Goal: Information Seeking & Learning: Learn about a topic

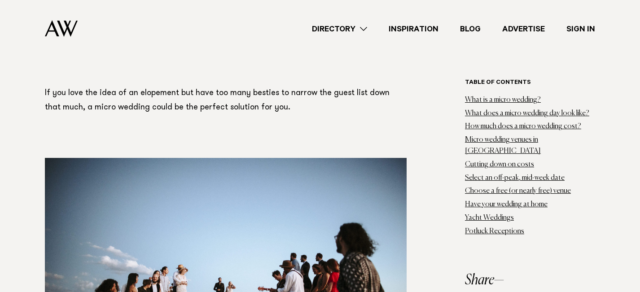
scroll to position [484, 0]
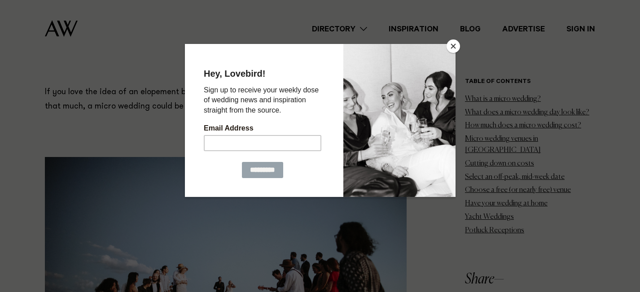
click at [453, 45] on button "Close" at bounding box center [453, 46] width 13 height 13
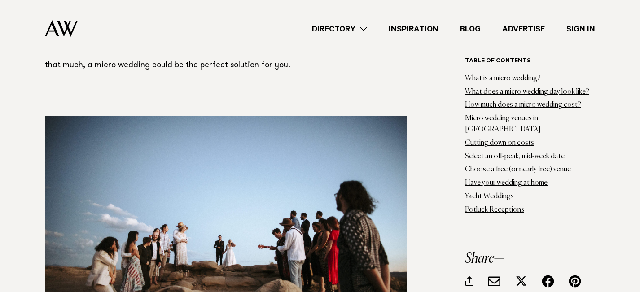
scroll to position [532, 0]
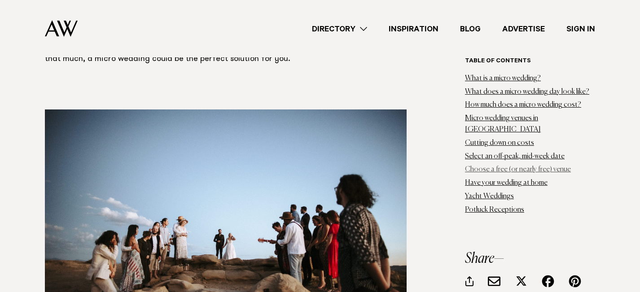
click at [500, 167] on link "Choose a free (or nearly free) venue" at bounding box center [518, 170] width 106 height 7
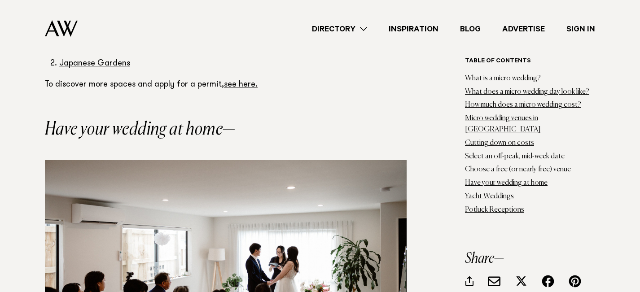
scroll to position [13208, 0]
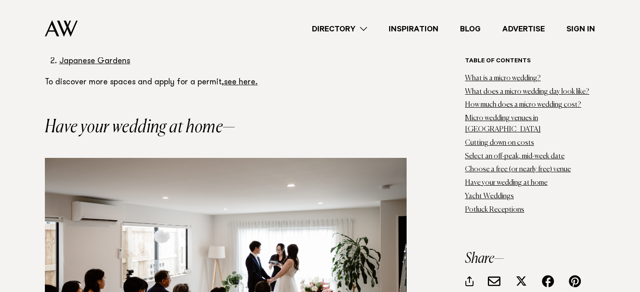
click at [354, 30] on link "Directory" at bounding box center [339, 29] width 77 height 12
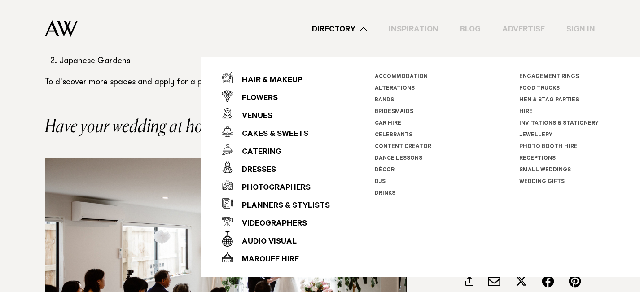
click at [411, 75] on link "Accommodation" at bounding box center [401, 77] width 53 height 6
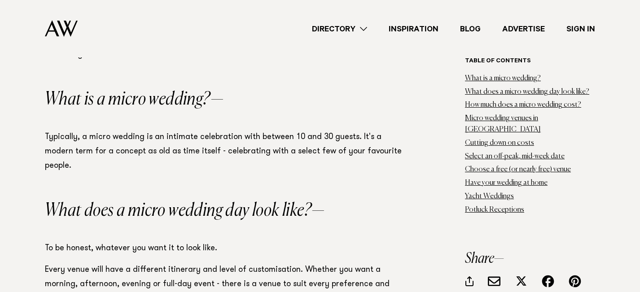
scroll to position [532, 0]
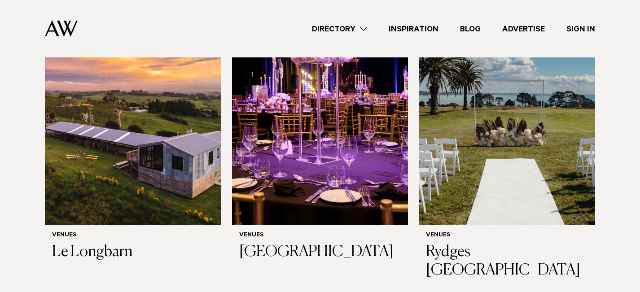
scroll to position [682, 0]
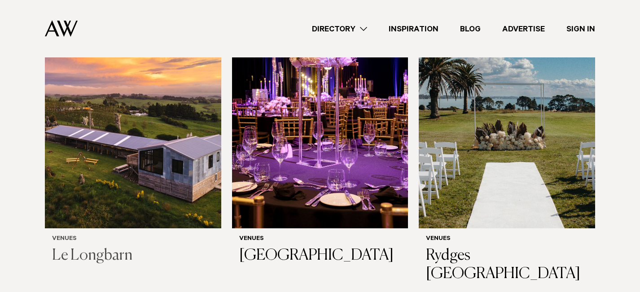
click at [98, 198] on img at bounding box center [133, 110] width 176 height 237
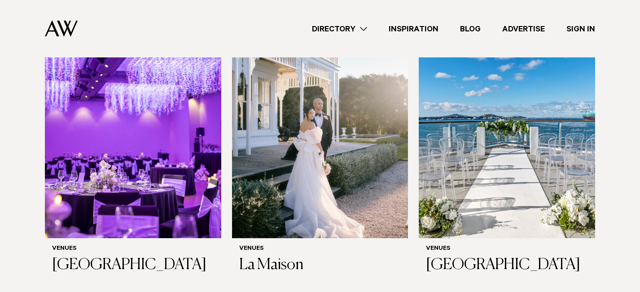
scroll to position [1304, 0]
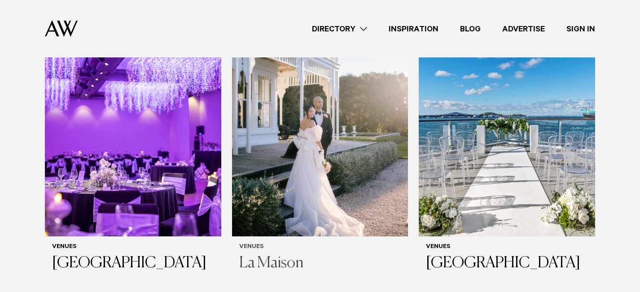
click at [289, 120] on img at bounding box center [320, 118] width 176 height 237
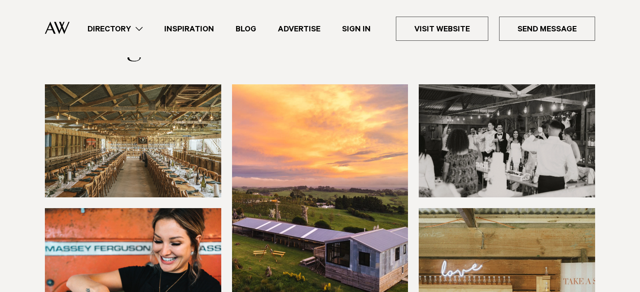
scroll to position [78, 0]
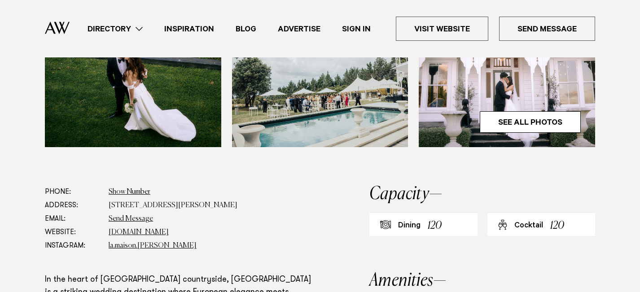
scroll to position [375, 0]
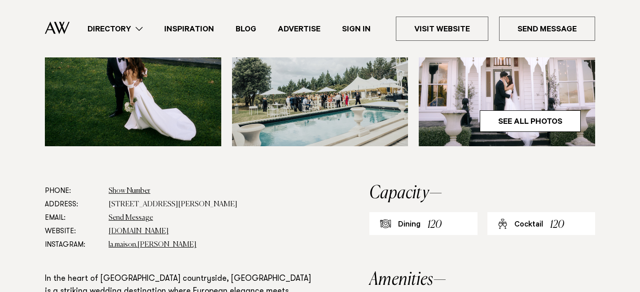
click at [132, 30] on link "Directory" at bounding box center [115, 29] width 77 height 12
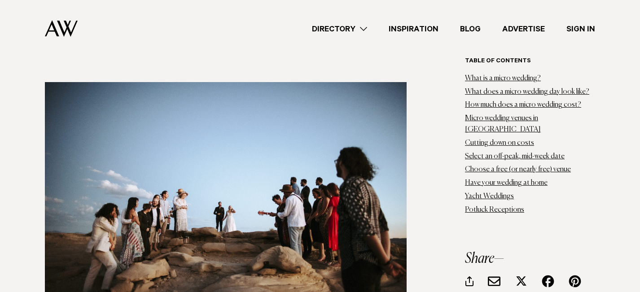
scroll to position [566, 0]
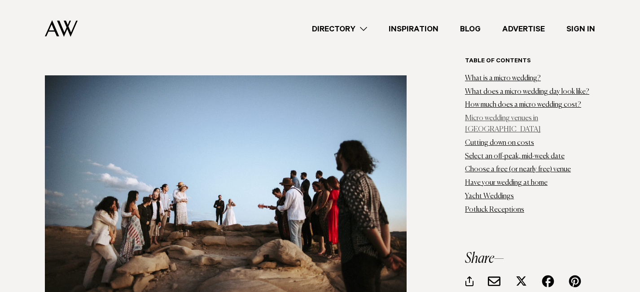
click at [528, 121] on link "Micro wedding venues in [GEOGRAPHIC_DATA]" at bounding box center [503, 124] width 76 height 18
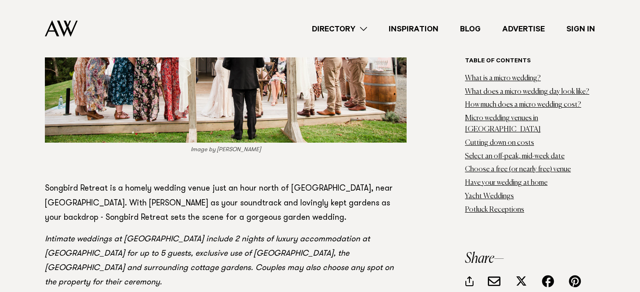
scroll to position [3768, 0]
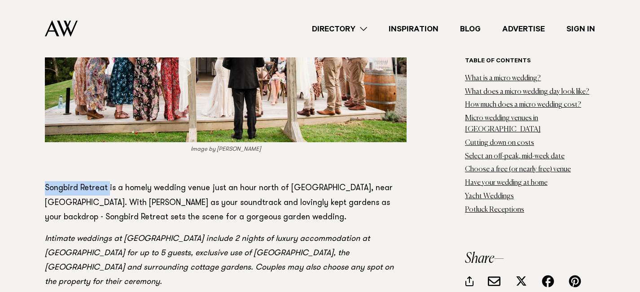
drag, startPoint x: 107, startPoint y: 146, endPoint x: 40, endPoint y: 139, distance: 68.2
copy p "Songbird Retreat"
click at [362, 181] on p "Songbird Retreat is a homely wedding venue just an hour north of [GEOGRAPHIC_DA…" at bounding box center [226, 202] width 362 height 43
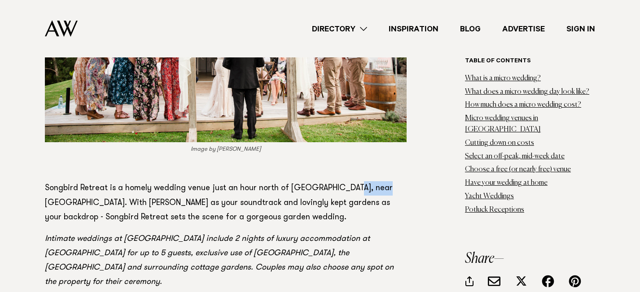
copy p "Matakana"
